Goal: Information Seeking & Learning: Learn about a topic

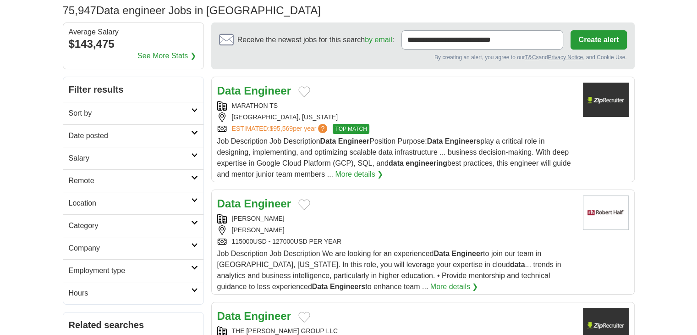
scroll to position [64, 0]
click at [244, 202] on strong "Engineer" at bounding box center [267, 203] width 47 height 12
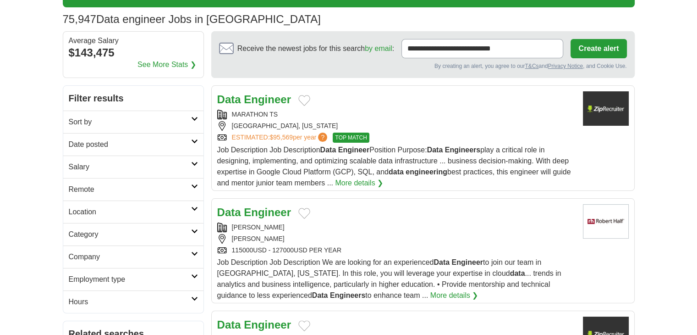
scroll to position [53, 0]
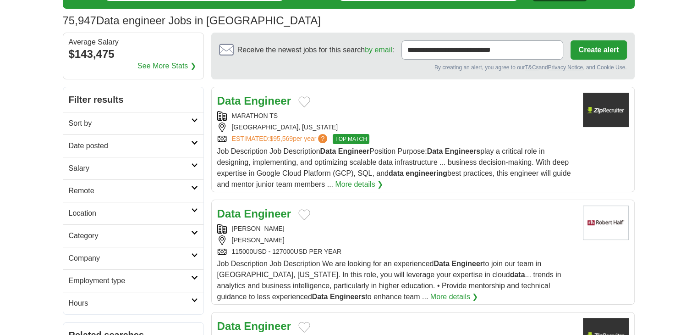
click at [136, 143] on h2 "Date posted" at bounding box center [130, 145] width 122 height 11
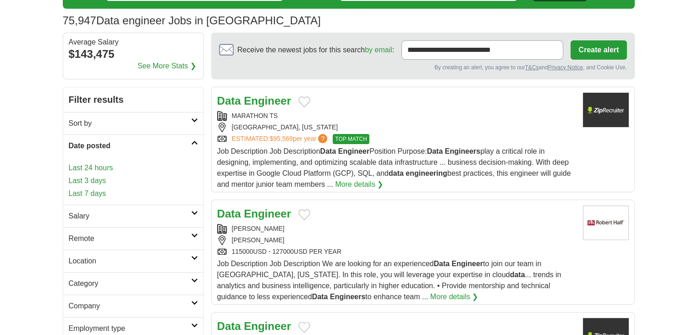
click at [108, 167] on link "Last 24 hours" at bounding box center [133, 167] width 129 height 11
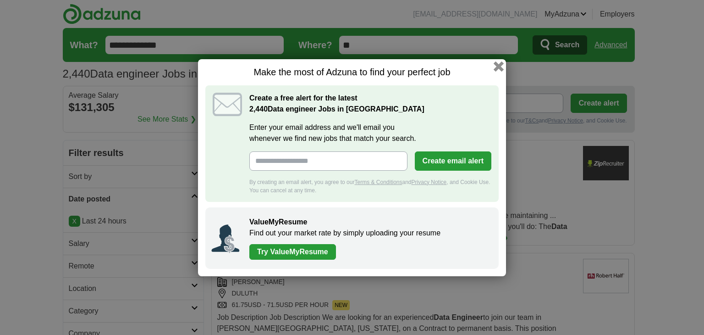
click at [497, 67] on button "button" at bounding box center [499, 66] width 10 height 10
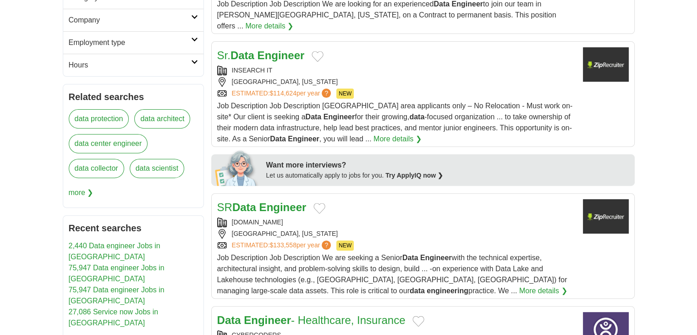
scroll to position [314, 0]
